Goal: Task Accomplishment & Management: Complete application form

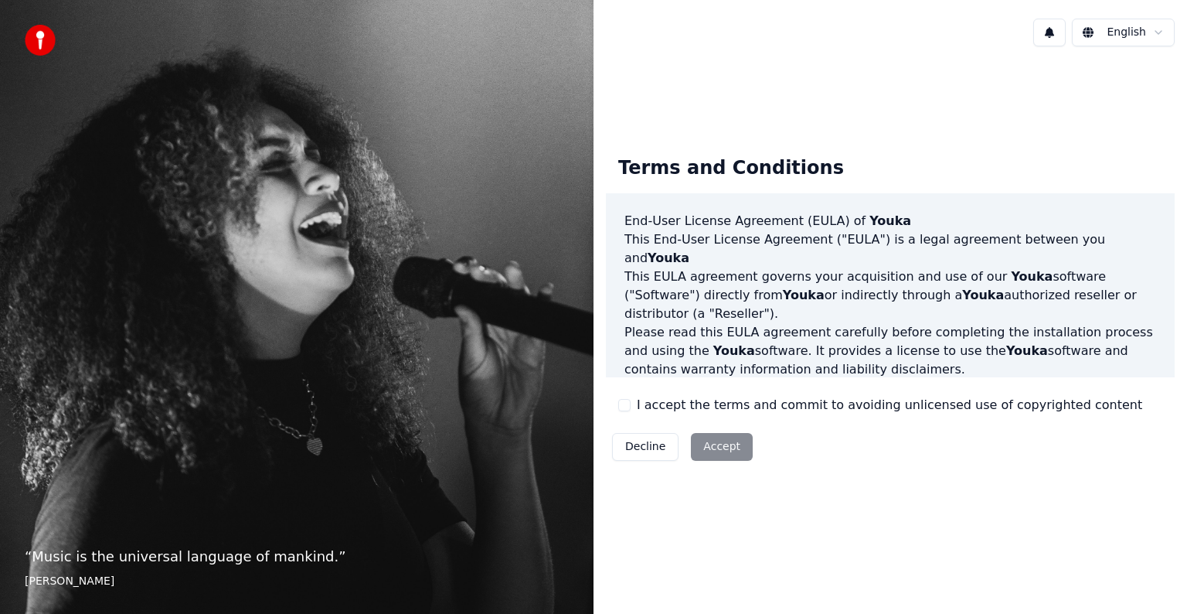
click at [731, 450] on div "Decline Accept" at bounding box center [682, 447] width 153 height 40
click at [622, 403] on button "I accept the terms and commit to avoiding unlicensed use of copyrighted content" at bounding box center [624, 405] width 12 height 12
click at [718, 455] on button "Accept" at bounding box center [722, 447] width 62 height 28
